Goal: Find specific page/section: Find specific page/section

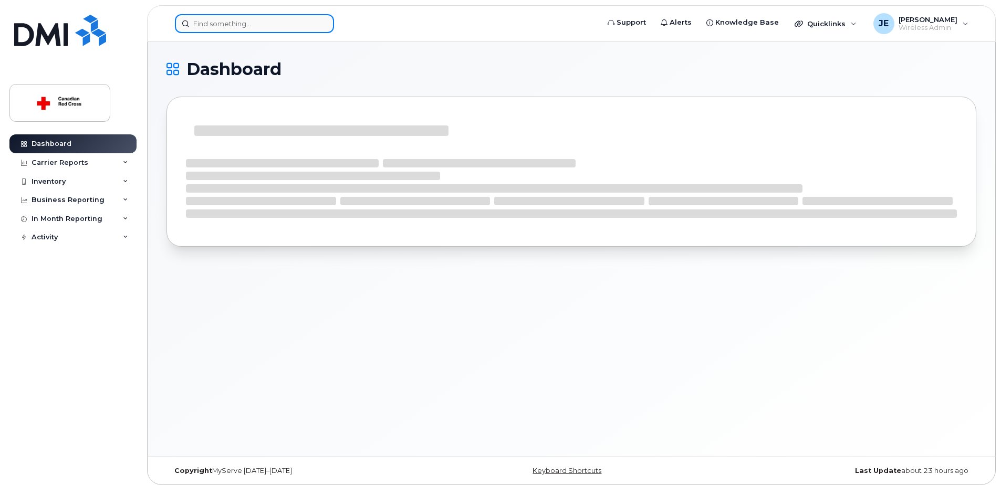
drag, startPoint x: 0, startPoint y: 0, endPoint x: 282, endPoint y: 24, distance: 282.5
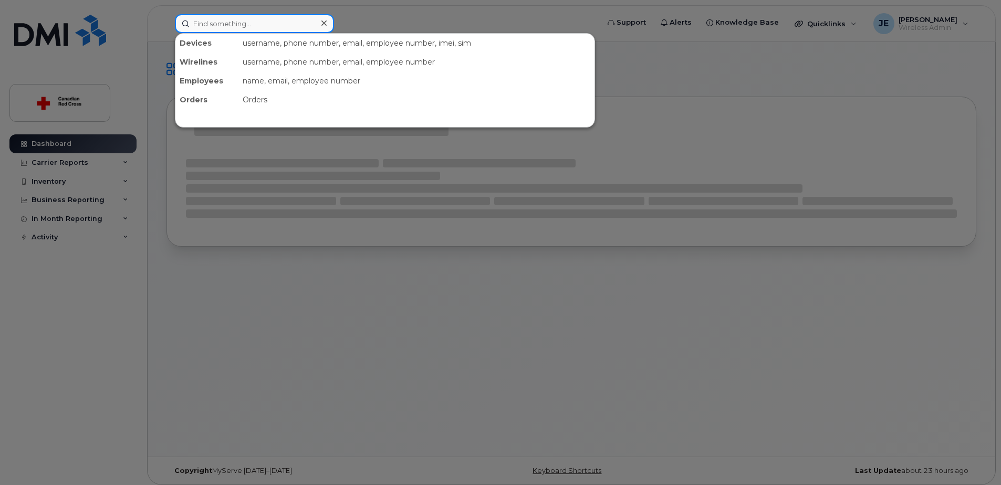
paste input "[PHONE_NUMBER]"
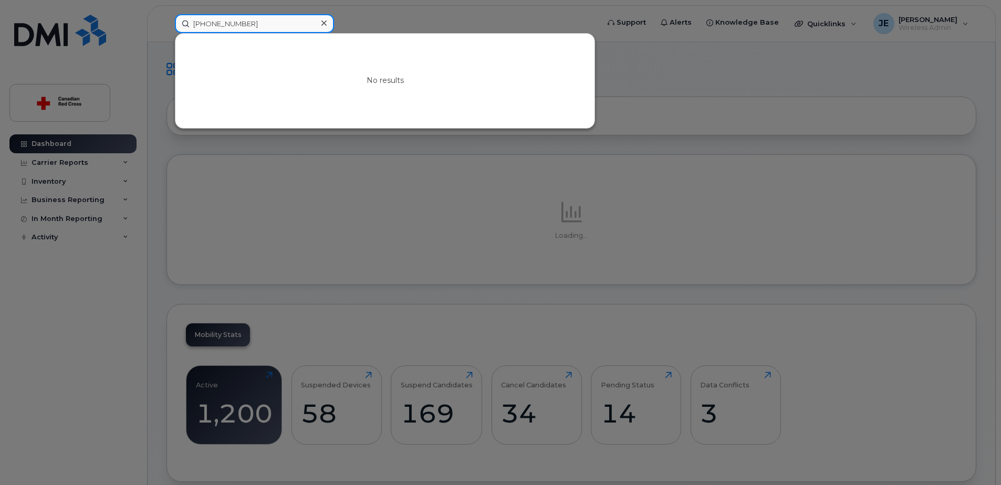
click at [204, 25] on input "[PHONE_NUMBER]" at bounding box center [254, 23] width 159 height 19
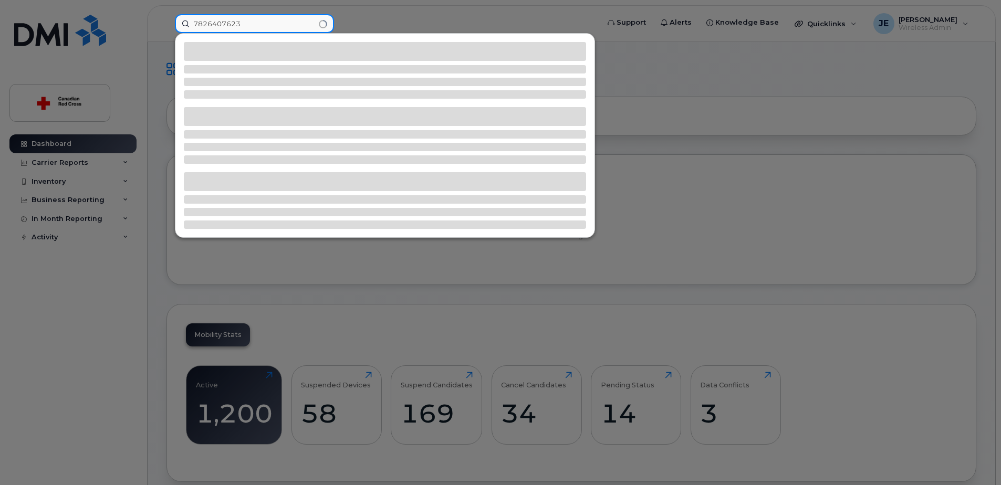
type input "7826407623"
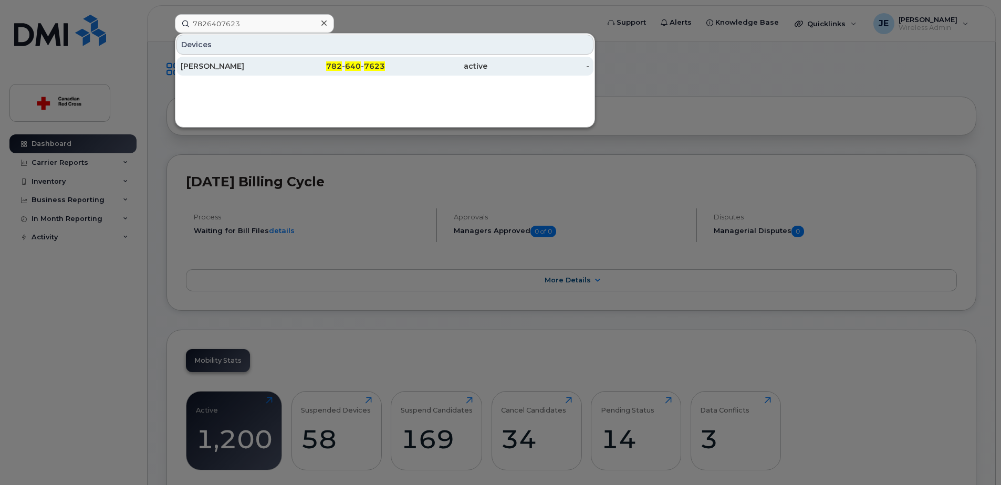
click at [220, 69] on div "[PERSON_NAME]" at bounding box center [232, 66] width 102 height 11
